Goal: Complete application form

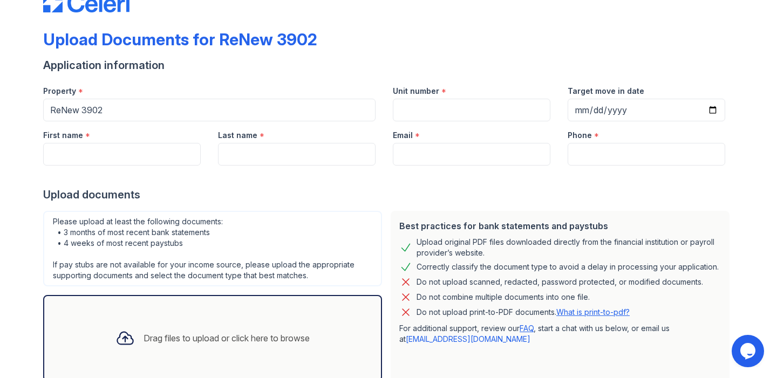
scroll to position [35, 0]
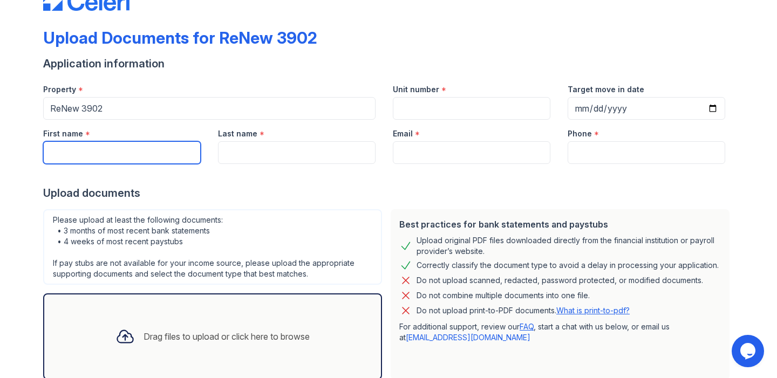
click at [110, 152] on input "First name" at bounding box center [122, 152] width 158 height 23
type input "Melody"
type input "[PERSON_NAME]"
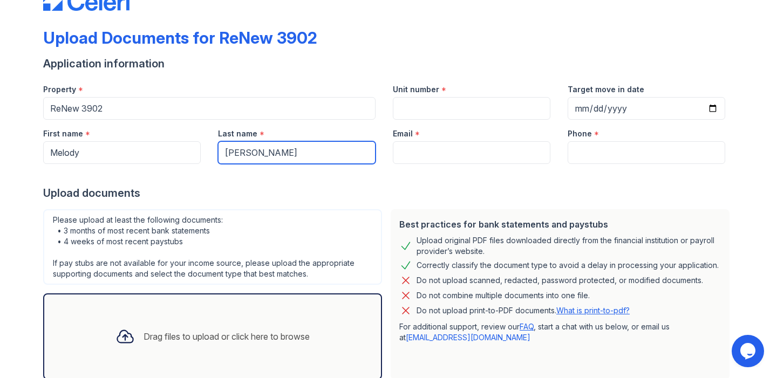
type input "[EMAIL_ADDRESS][DOMAIN_NAME]"
type input "8127918815"
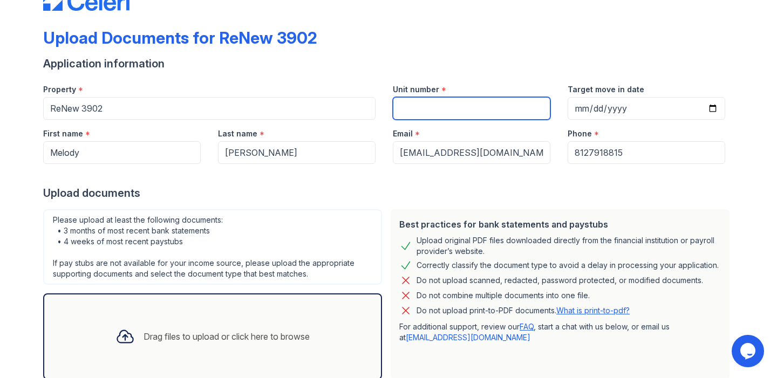
click at [419, 111] on input "Unit number" at bounding box center [472, 108] width 158 height 23
type input "12"
click at [577, 109] on input "Target move in date" at bounding box center [646, 108] width 158 height 23
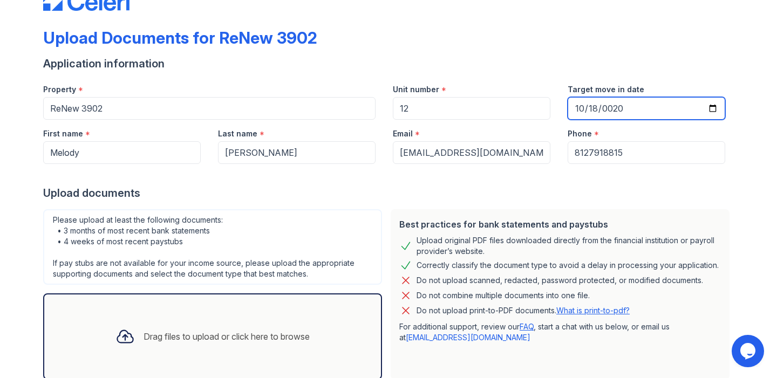
type input "0200-10-18"
type input "[DATE]"
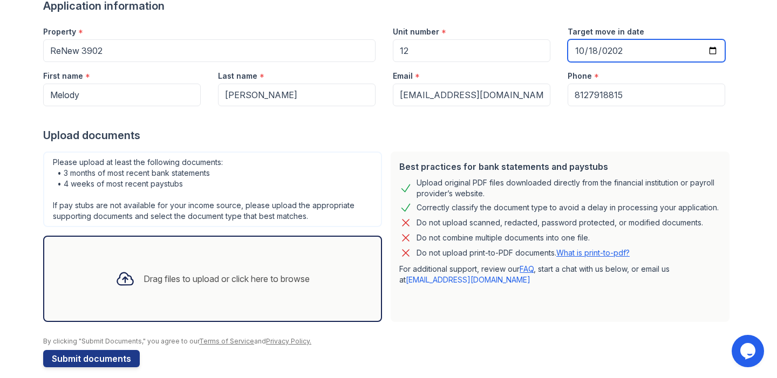
scroll to position [103, 0]
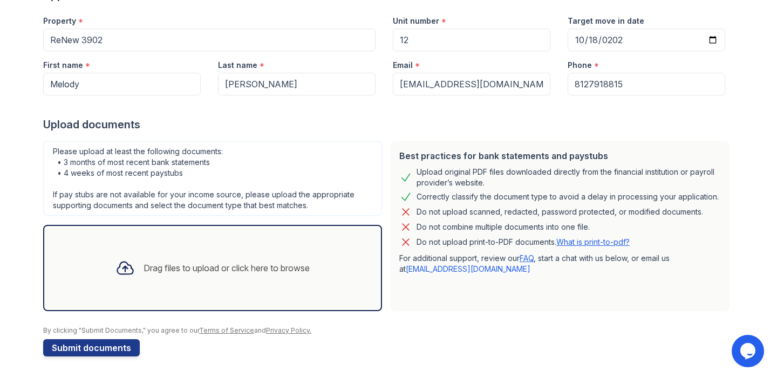
click at [211, 270] on div "Drag files to upload or click here to browse" at bounding box center [226, 268] width 166 height 13
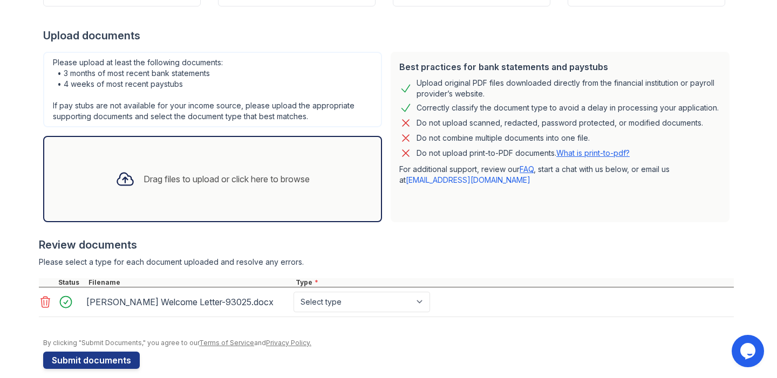
scroll to position [204, 0]
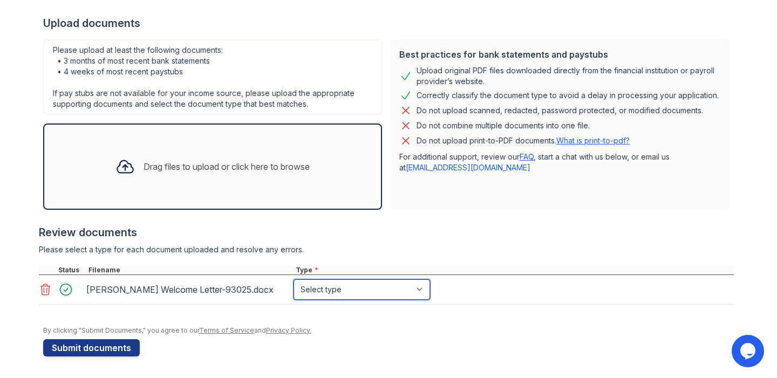
click at [316, 291] on select "Select type Paystub Bank Statement Offer Letter Tax Documents Benefit Award Let…" at bounding box center [361, 289] width 136 height 20
select select "offer_letter"
click at [293, 279] on select "Select type Paystub Bank Statement Offer Letter Tax Documents Benefit Award Let…" at bounding box center [361, 289] width 136 height 20
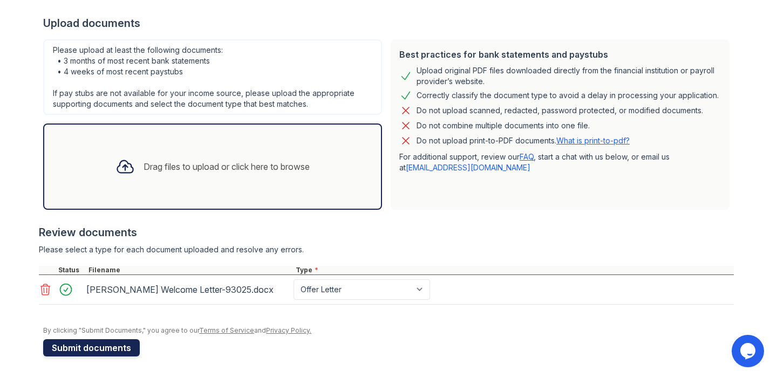
click at [118, 347] on button "Submit documents" at bounding box center [91, 347] width 97 height 17
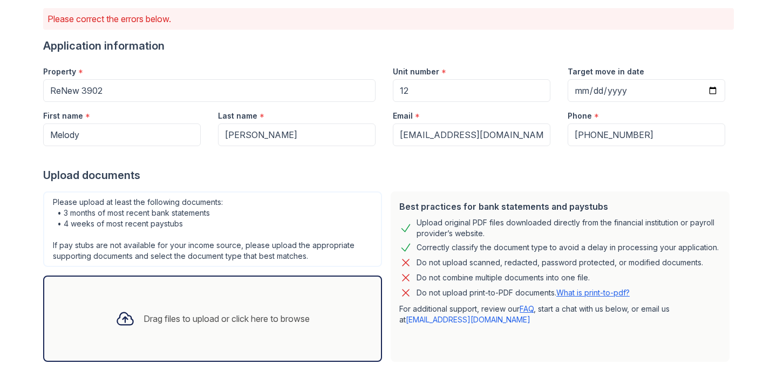
scroll to position [80, 0]
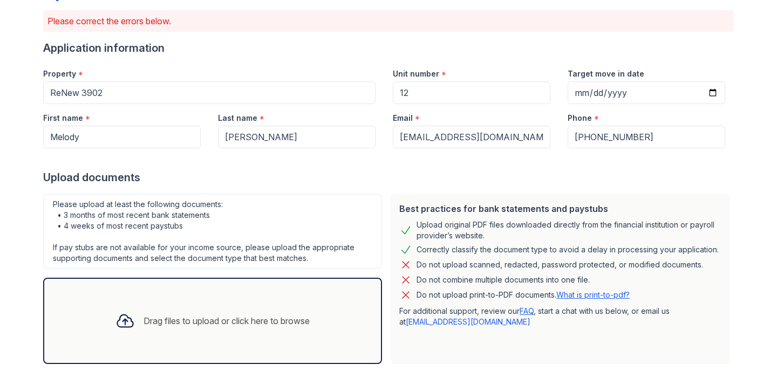
click at [118, 320] on icon at bounding box center [124, 320] width 19 height 19
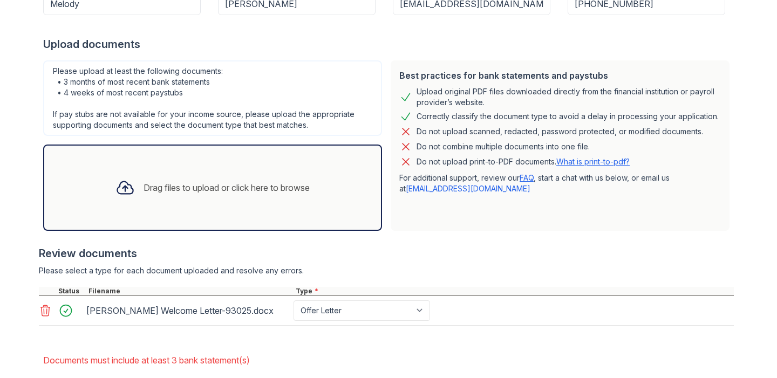
scroll to position [217, 0]
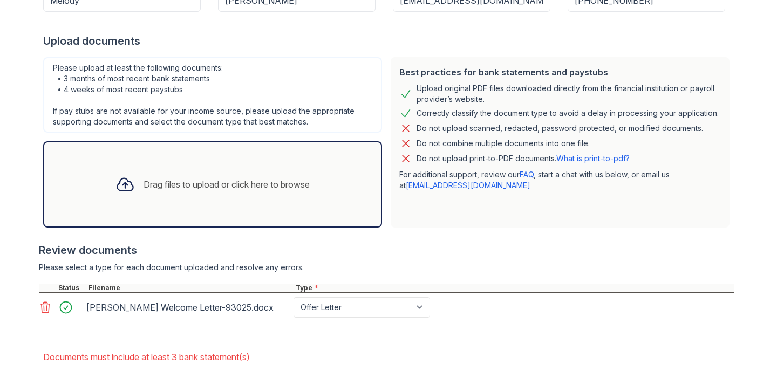
click at [216, 184] on div "Drag files to upload or click here to browse" at bounding box center [226, 184] width 166 height 13
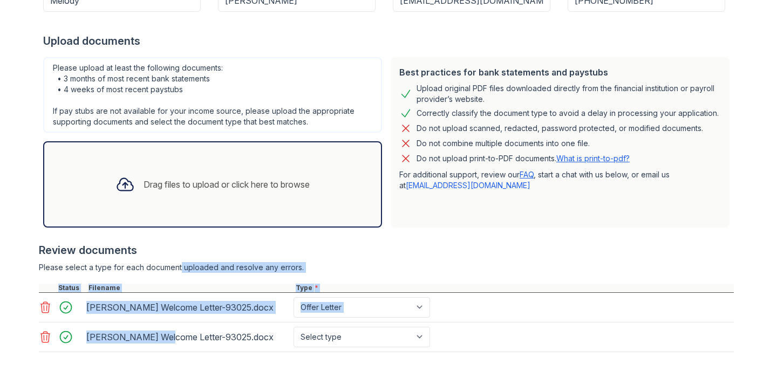
drag, startPoint x: 159, startPoint y: 339, endPoint x: 177, endPoint y: 270, distance: 70.9
click at [177, 270] on div "Review documents Please select a type for each document uploaded and resolve an…" at bounding box center [386, 297] width 695 height 131
click at [392, 256] on div "Review documents" at bounding box center [386, 250] width 695 height 15
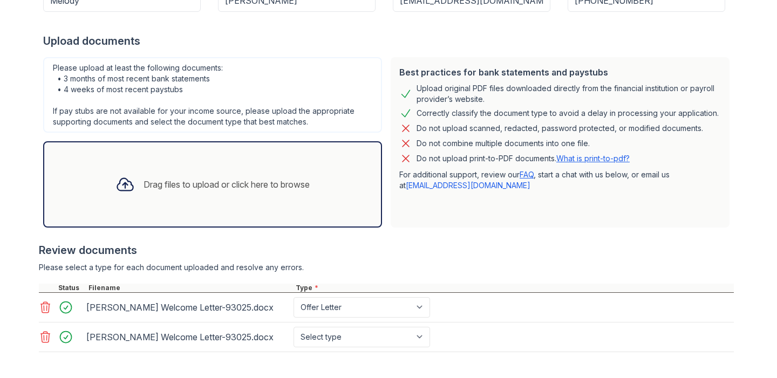
click at [43, 337] on icon at bounding box center [45, 337] width 13 height 13
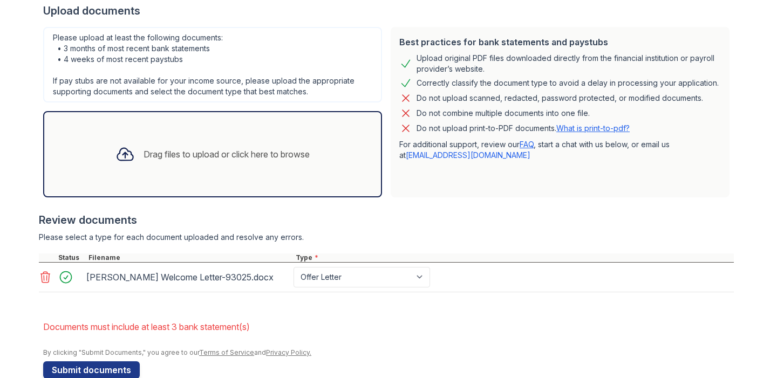
scroll to position [269, 0]
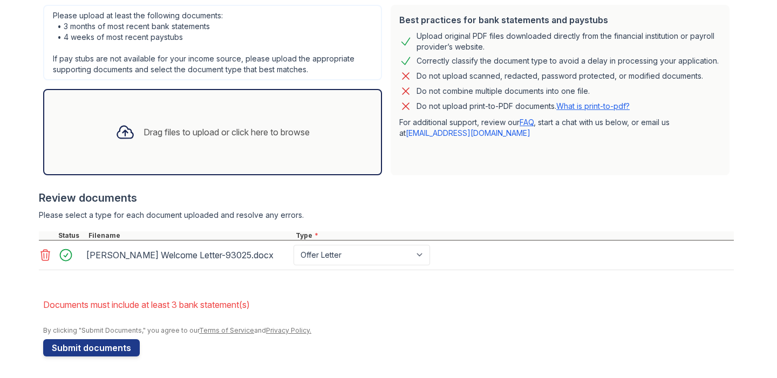
click at [196, 148] on div "Drag files to upload or click here to browse" at bounding box center [212, 132] width 211 height 37
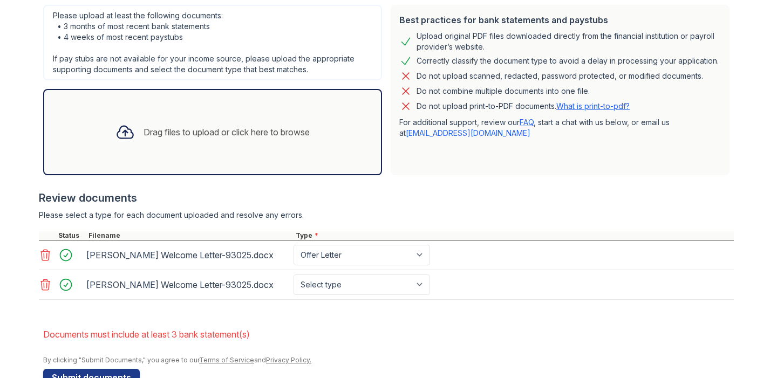
click at [249, 254] on div "[PERSON_NAME] Welcome Letter-93025.docx" at bounding box center [187, 255] width 203 height 17
click at [250, 255] on div "[PERSON_NAME] Welcome Letter-93025.docx" at bounding box center [187, 255] width 203 height 17
click at [46, 255] on icon at bounding box center [45, 255] width 9 height 11
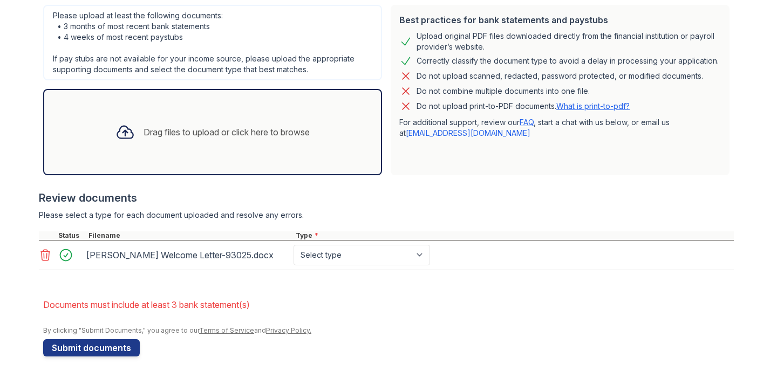
click at [49, 256] on icon at bounding box center [45, 255] width 9 height 11
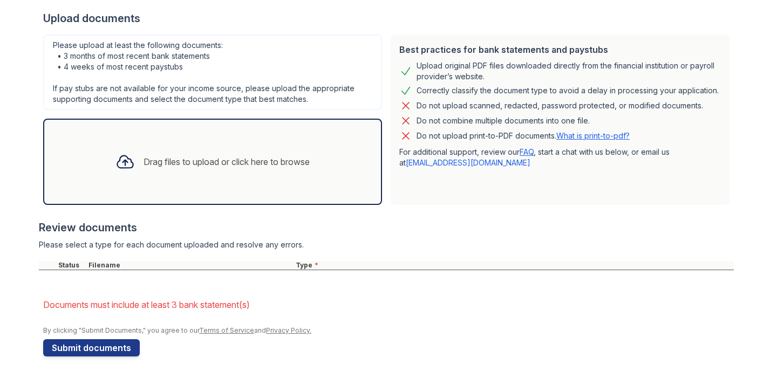
click at [236, 170] on div "Drag files to upload or click here to browse" at bounding box center [212, 161] width 211 height 37
click at [242, 180] on div "Drag files to upload or click here to browse" at bounding box center [212, 162] width 339 height 86
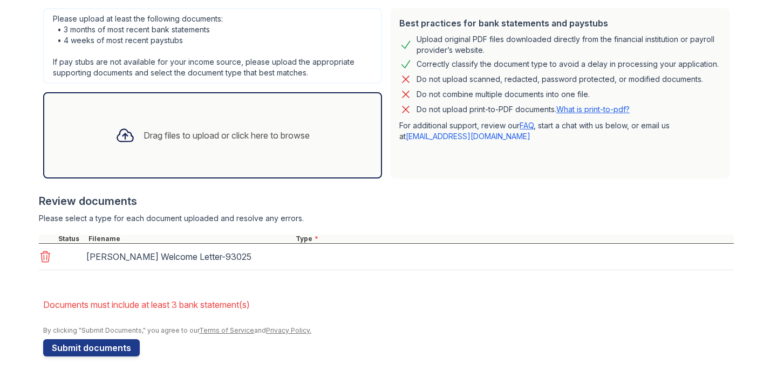
scroll to position [269, 0]
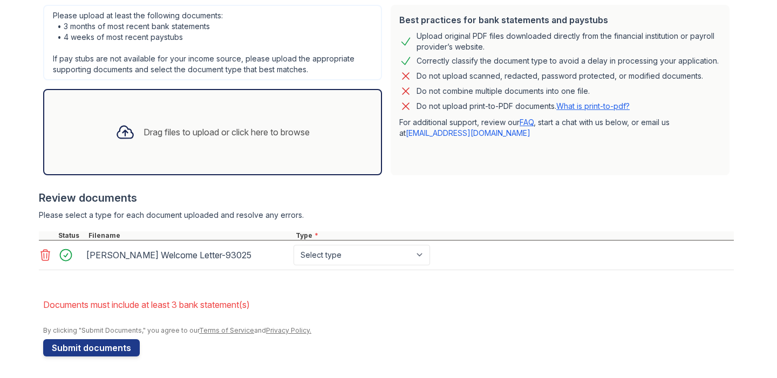
click at [242, 136] on div "Drag files to upload or click here to browse" at bounding box center [226, 132] width 166 height 13
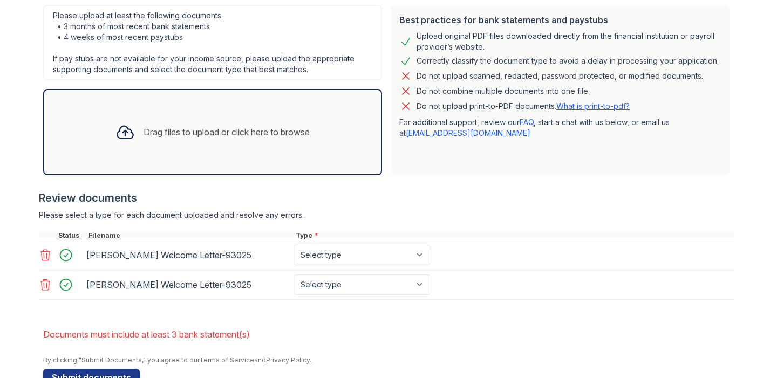
click at [185, 133] on div "Drag files to upload or click here to browse" at bounding box center [226, 132] width 166 height 13
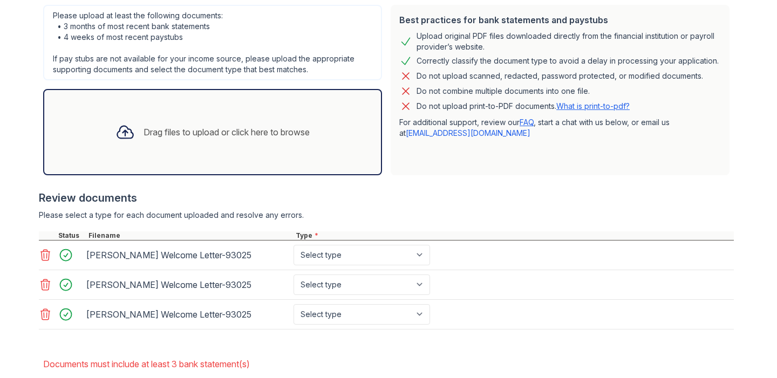
click at [213, 130] on div "Drag files to upload or click here to browse" at bounding box center [226, 132] width 166 height 13
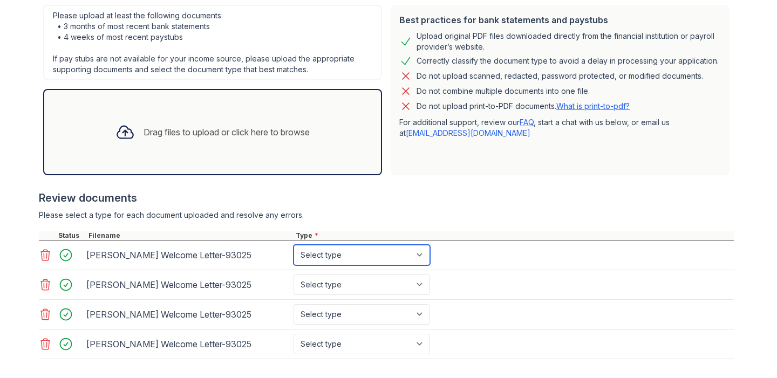
click at [375, 250] on select "Select type Paystub Bank Statement Offer Letter Tax Documents Benefit Award Let…" at bounding box center [361, 255] width 136 height 20
select select "bank_statement"
click at [293, 245] on select "Select type Paystub Bank Statement Offer Letter Tax Documents Benefit Award Let…" at bounding box center [361, 255] width 136 height 20
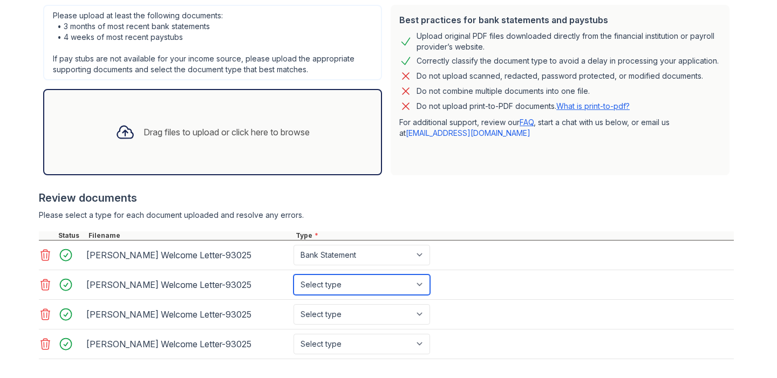
click at [371, 277] on select "Select type Paystub Bank Statement Offer Letter Tax Documents Benefit Award Let…" at bounding box center [361, 285] width 136 height 20
select select "bank_statement"
click at [293, 275] on select "Select type Paystub Bank Statement Offer Letter Tax Documents Benefit Award Let…" at bounding box center [361, 285] width 136 height 20
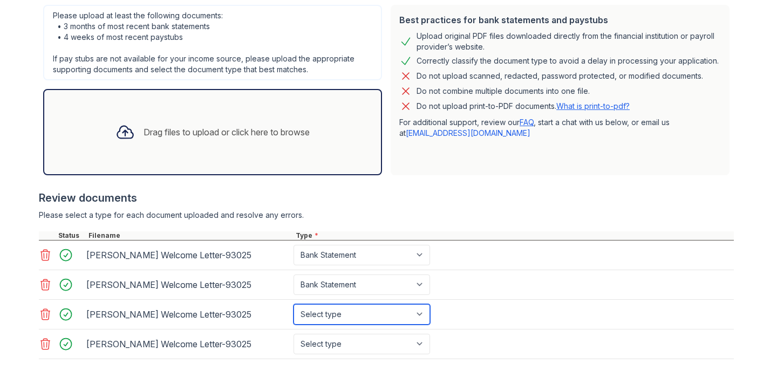
click at [360, 315] on select "Select type Paystub Bank Statement Offer Letter Tax Documents Benefit Award Let…" at bounding box center [361, 314] width 136 height 20
select select "bank_statement"
click at [293, 304] on select "Select type Paystub Bank Statement Offer Letter Tax Documents Benefit Award Let…" at bounding box center [361, 314] width 136 height 20
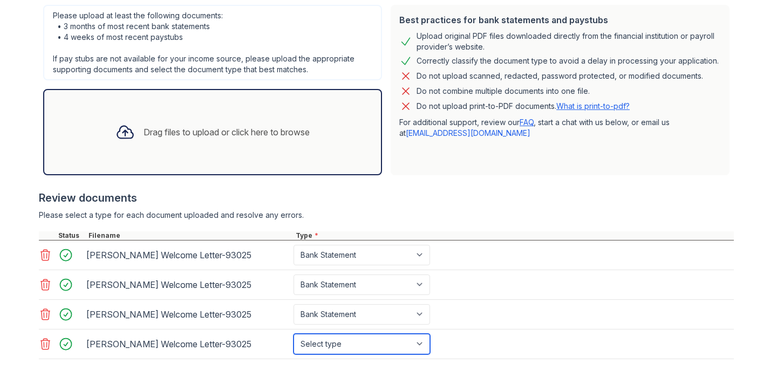
click at [350, 341] on select "Select type Paystub Bank Statement Offer Letter Tax Documents Benefit Award Let…" at bounding box center [361, 344] width 136 height 20
select select "offer_letter"
click at [293, 334] on select "Select type Paystub Bank Statement Offer Letter Tax Documents Benefit Award Let…" at bounding box center [361, 344] width 136 height 20
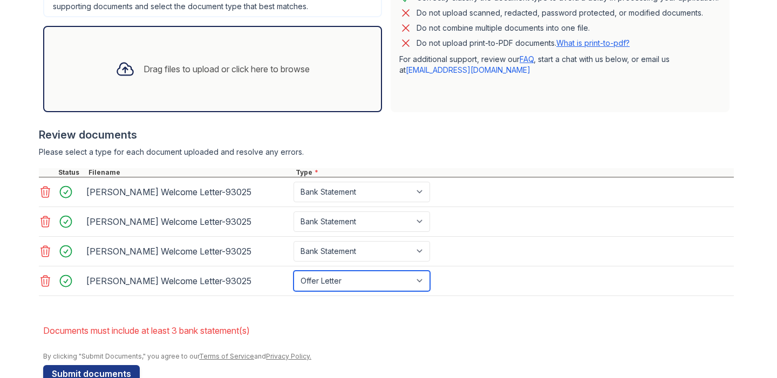
scroll to position [358, 0]
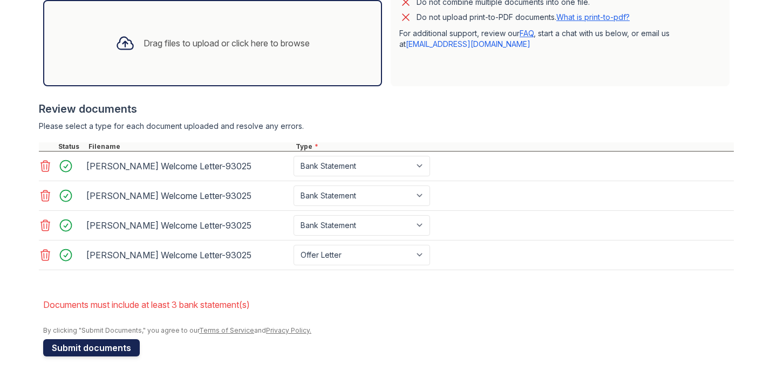
click at [70, 345] on button "Submit documents" at bounding box center [91, 347] width 97 height 17
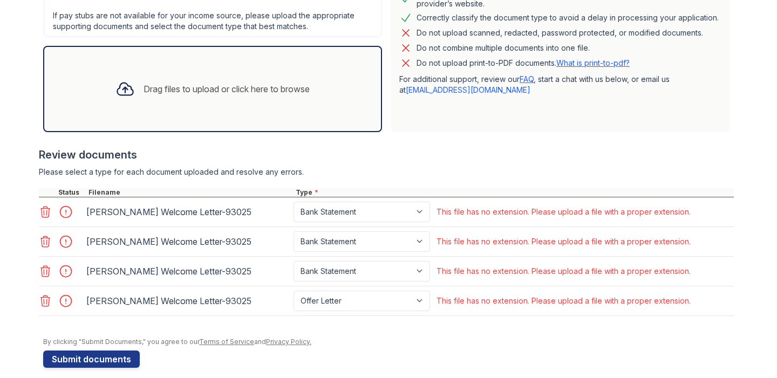
scroll to position [324, 0]
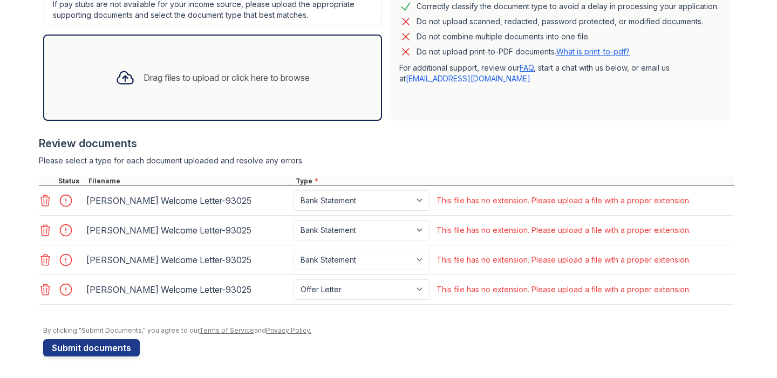
click at [228, 198] on div "[PERSON_NAME] Welcome Letter-93025" at bounding box center [187, 200] width 203 height 17
click at [47, 201] on icon at bounding box center [45, 200] width 13 height 13
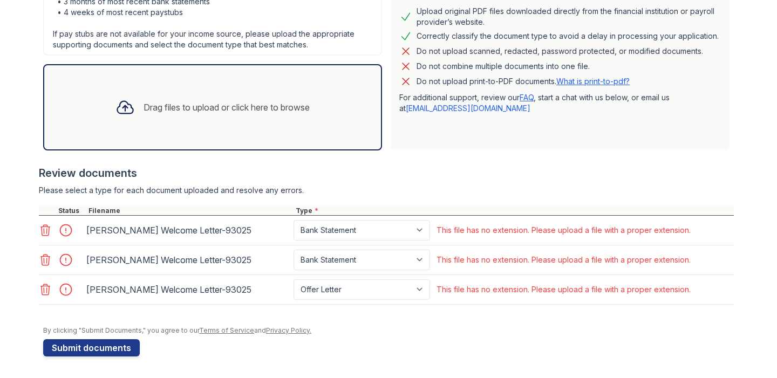
scroll to position [294, 0]
click at [44, 230] on icon at bounding box center [45, 230] width 9 height 11
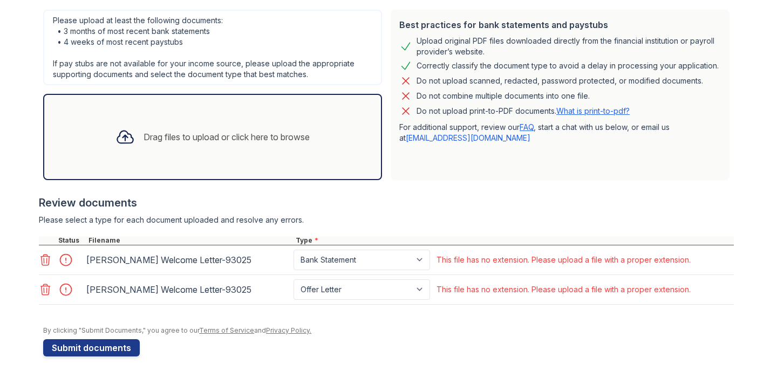
scroll to position [264, 0]
click at [43, 259] on icon at bounding box center [45, 260] width 9 height 11
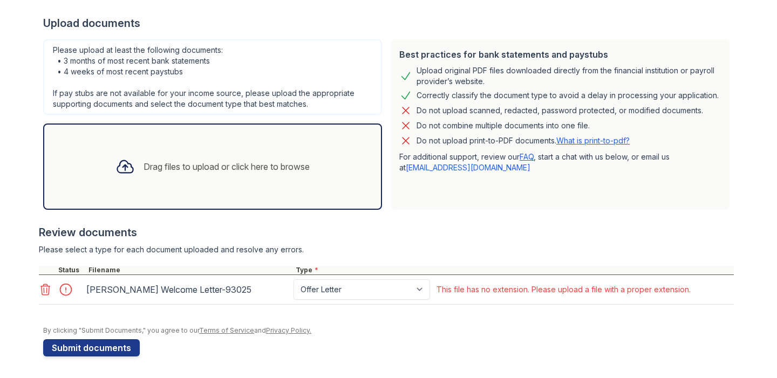
click at [44, 290] on icon at bounding box center [45, 289] width 9 height 11
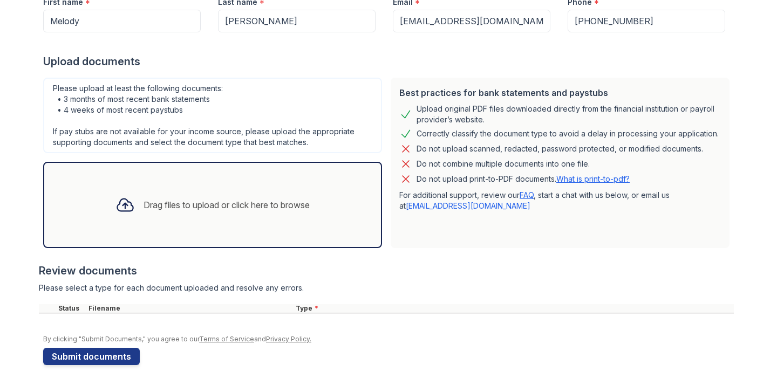
scroll to position [205, 0]
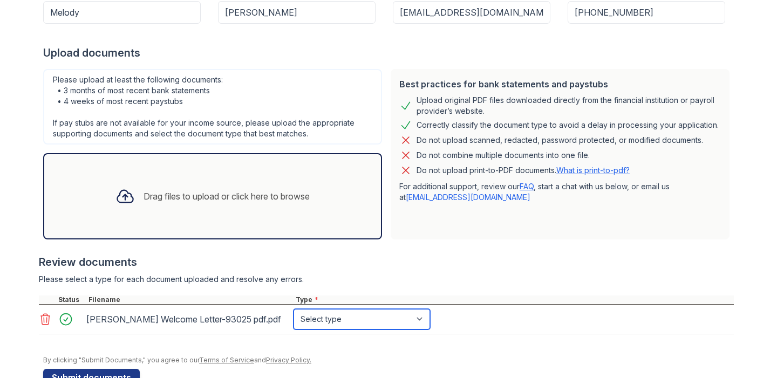
click at [330, 317] on select "Select type Paystub Bank Statement Offer Letter Tax Documents Benefit Award Let…" at bounding box center [361, 319] width 136 height 20
select select "bank_statement"
click at [293, 309] on select "Select type Paystub Bank Statement Offer Letter Tax Documents Benefit Award Let…" at bounding box center [361, 319] width 136 height 20
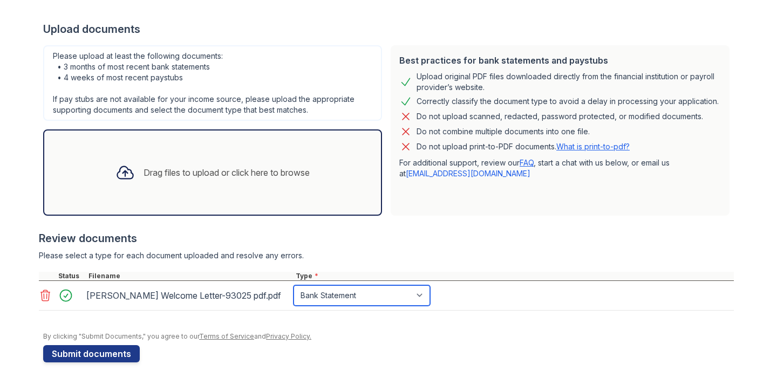
scroll to position [235, 0]
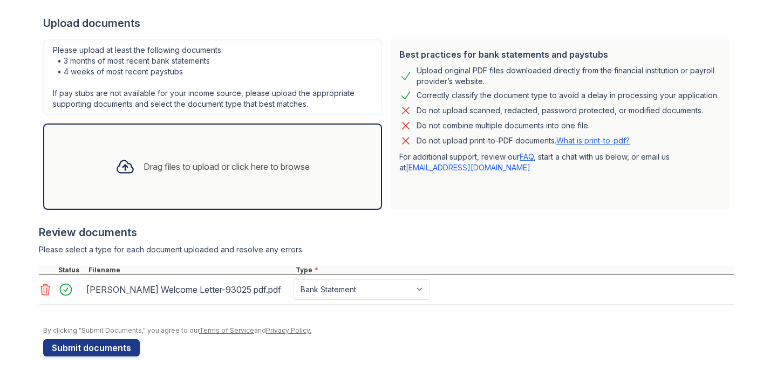
click at [189, 183] on div "Drag files to upload or click here to browse" at bounding box center [212, 166] width 211 height 37
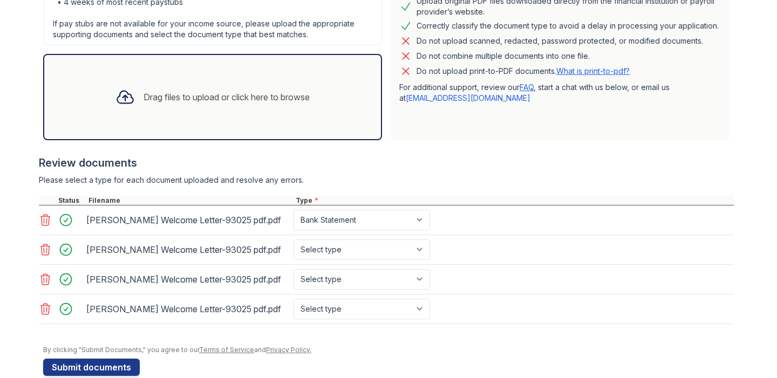
scroll to position [324, 0]
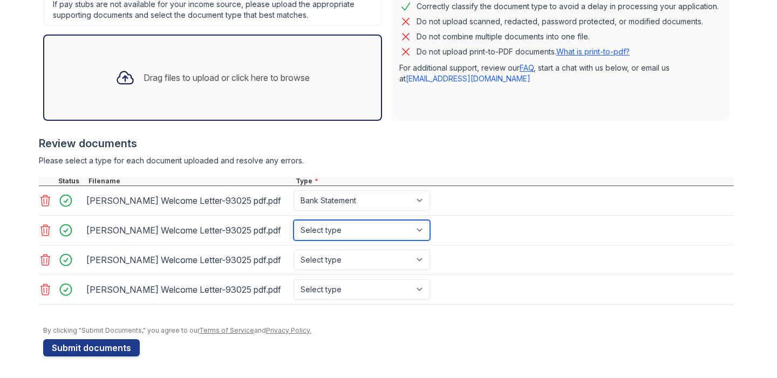
click at [336, 228] on select "Select type Paystub Bank Statement Offer Letter Tax Documents Benefit Award Let…" at bounding box center [361, 230] width 136 height 20
select select "bank_statement"
click at [293, 220] on select "Select type Paystub Bank Statement Offer Letter Tax Documents Benefit Award Let…" at bounding box center [361, 230] width 136 height 20
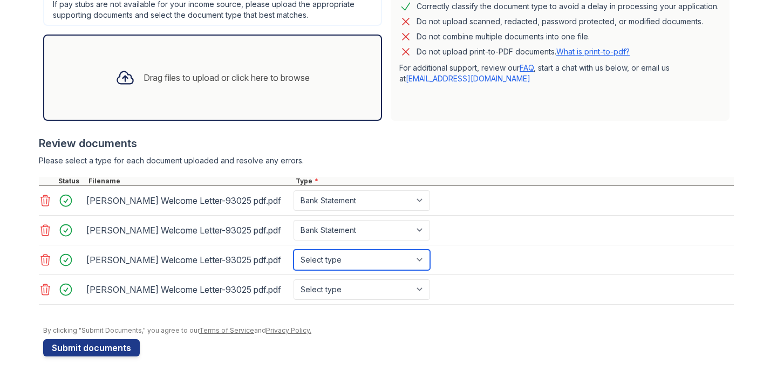
click at [336, 263] on select "Select type Paystub Bank Statement Offer Letter Tax Documents Benefit Award Let…" at bounding box center [361, 260] width 136 height 20
select select "bank_statement"
click at [293, 250] on select "Select type Paystub Bank Statement Offer Letter Tax Documents Benefit Award Let…" at bounding box center [361, 260] width 136 height 20
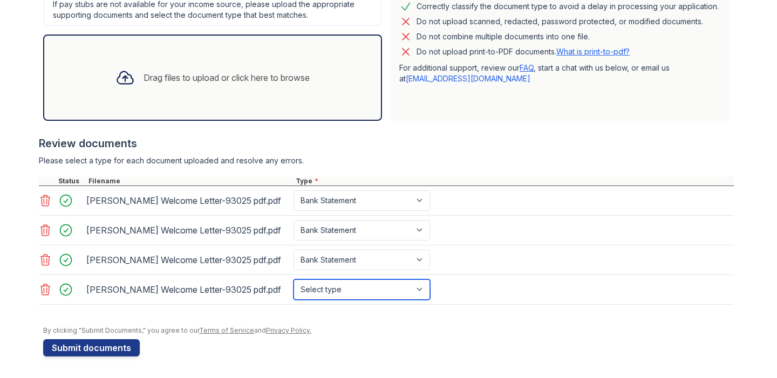
click at [333, 293] on select "Select type Paystub Bank Statement Offer Letter Tax Documents Benefit Award Let…" at bounding box center [361, 289] width 136 height 20
select select "offer_letter"
click at [293, 279] on select "Select type Paystub Bank Statement Offer Letter Tax Documents Benefit Award Let…" at bounding box center [361, 289] width 136 height 20
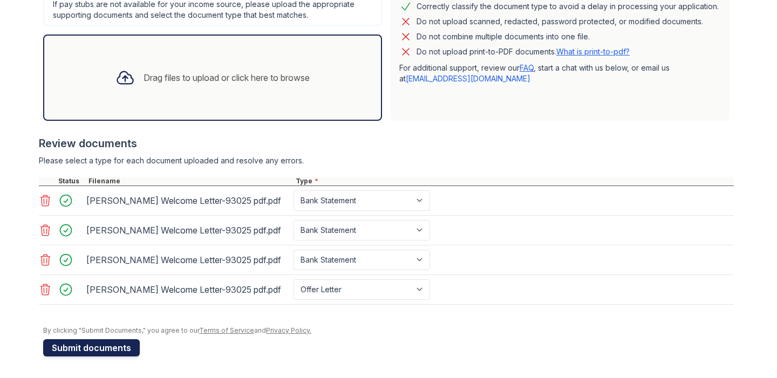
click at [116, 350] on button "Submit documents" at bounding box center [91, 347] width 97 height 17
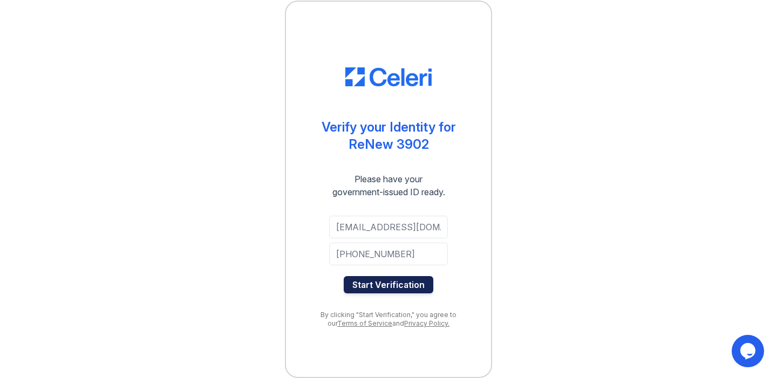
click at [403, 287] on button "Start Verification" at bounding box center [389, 284] width 90 height 17
